Goal: Task Accomplishment & Management: Use online tool/utility

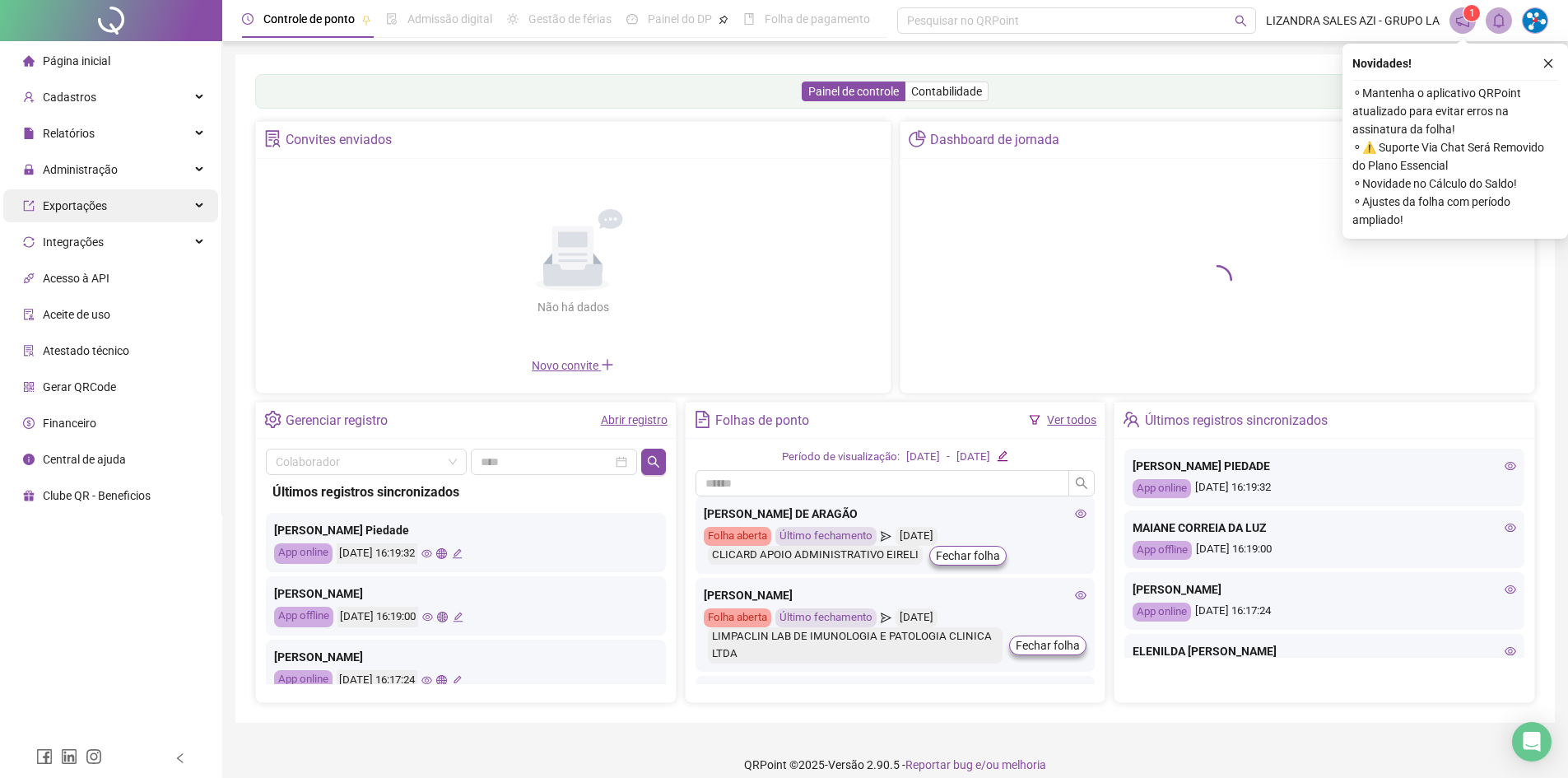
click at [100, 171] on span "Administração" at bounding box center [80, 170] width 75 height 14
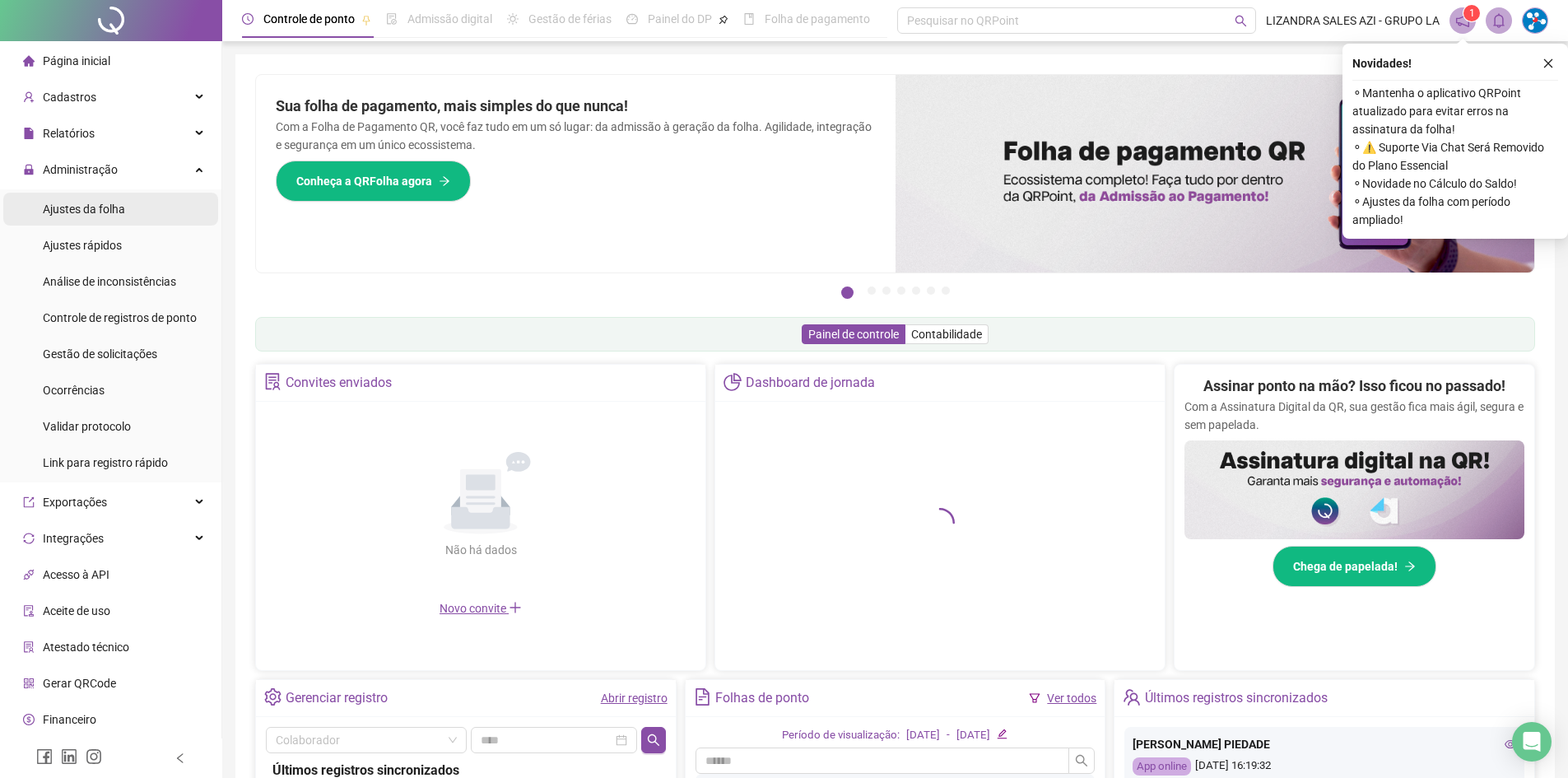
click at [83, 203] on span "Ajustes da folha" at bounding box center [84, 209] width 82 height 14
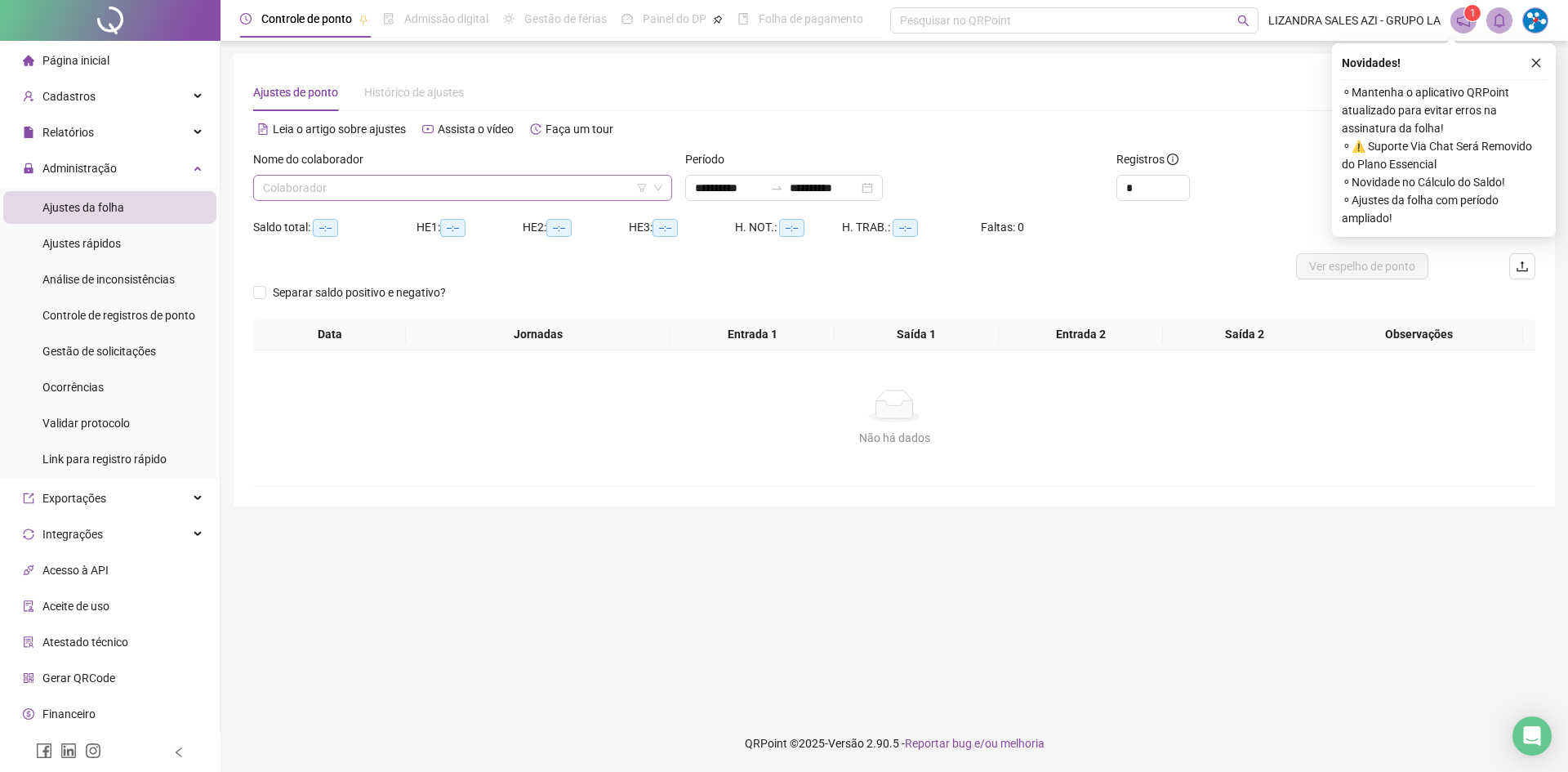
click at [313, 182] on input "search" at bounding box center [455, 188] width 385 height 24
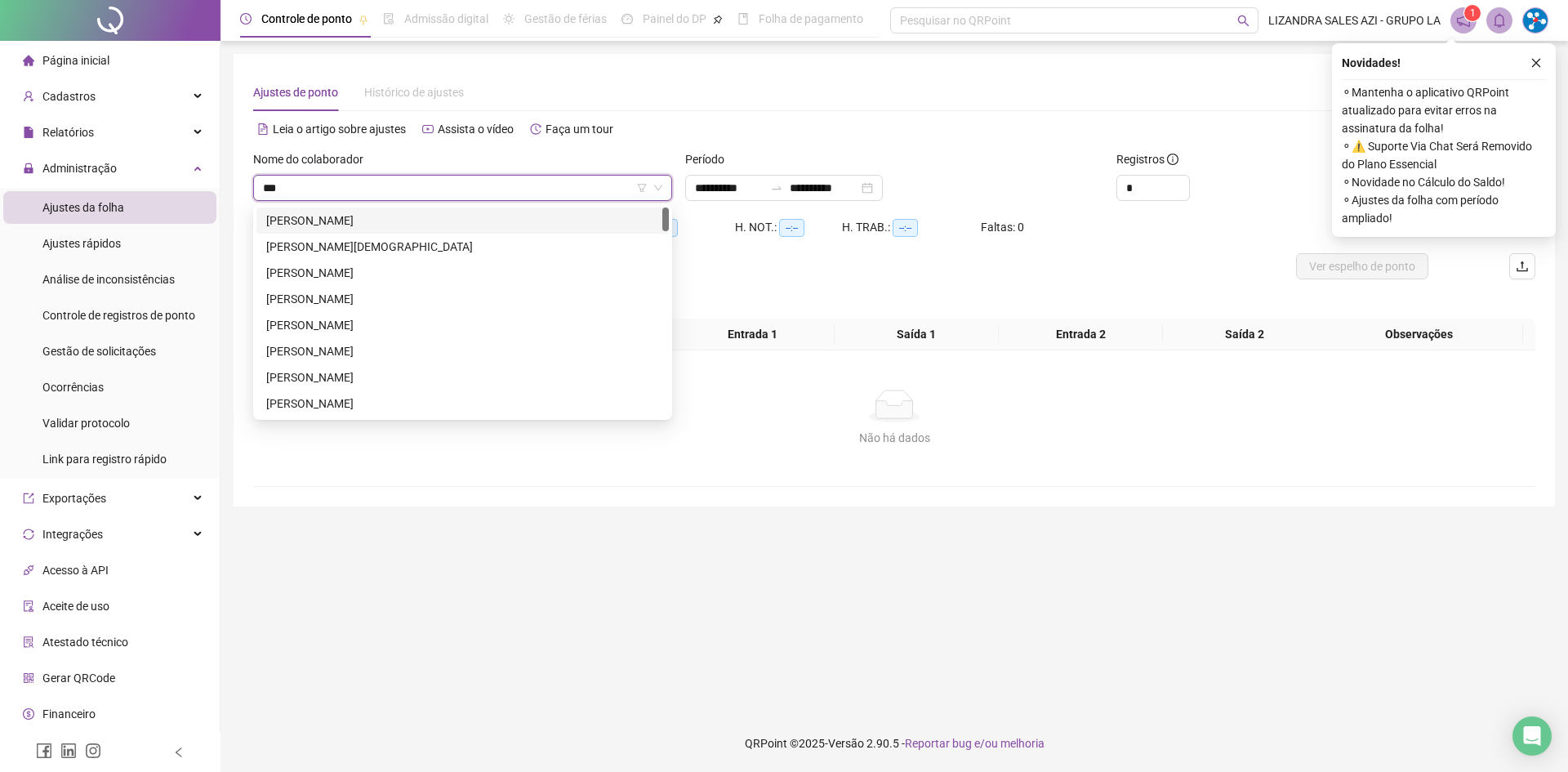
type input "****"
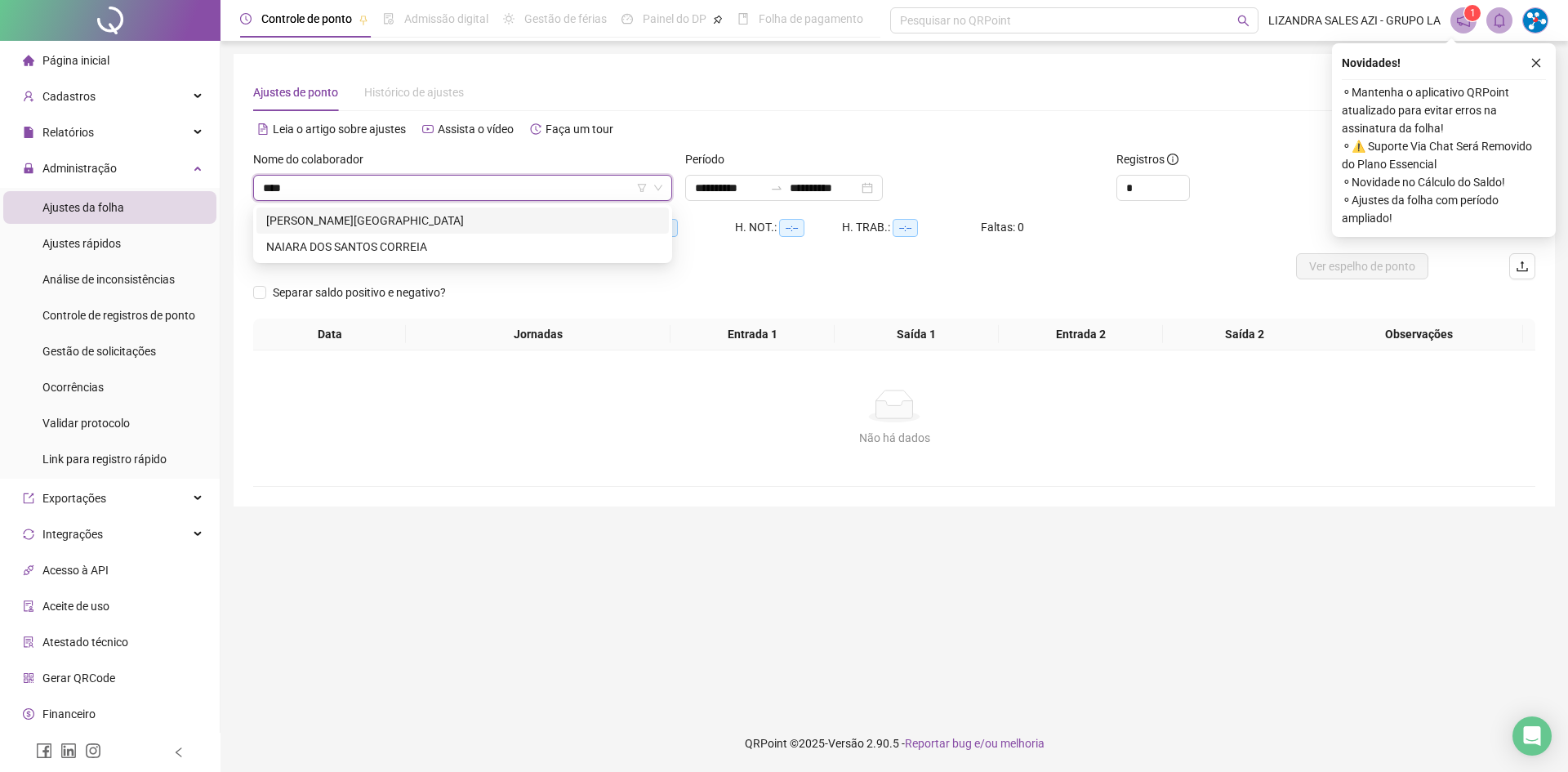
click at [338, 225] on div "[PERSON_NAME][GEOGRAPHIC_DATA]" at bounding box center [463, 220] width 393 height 18
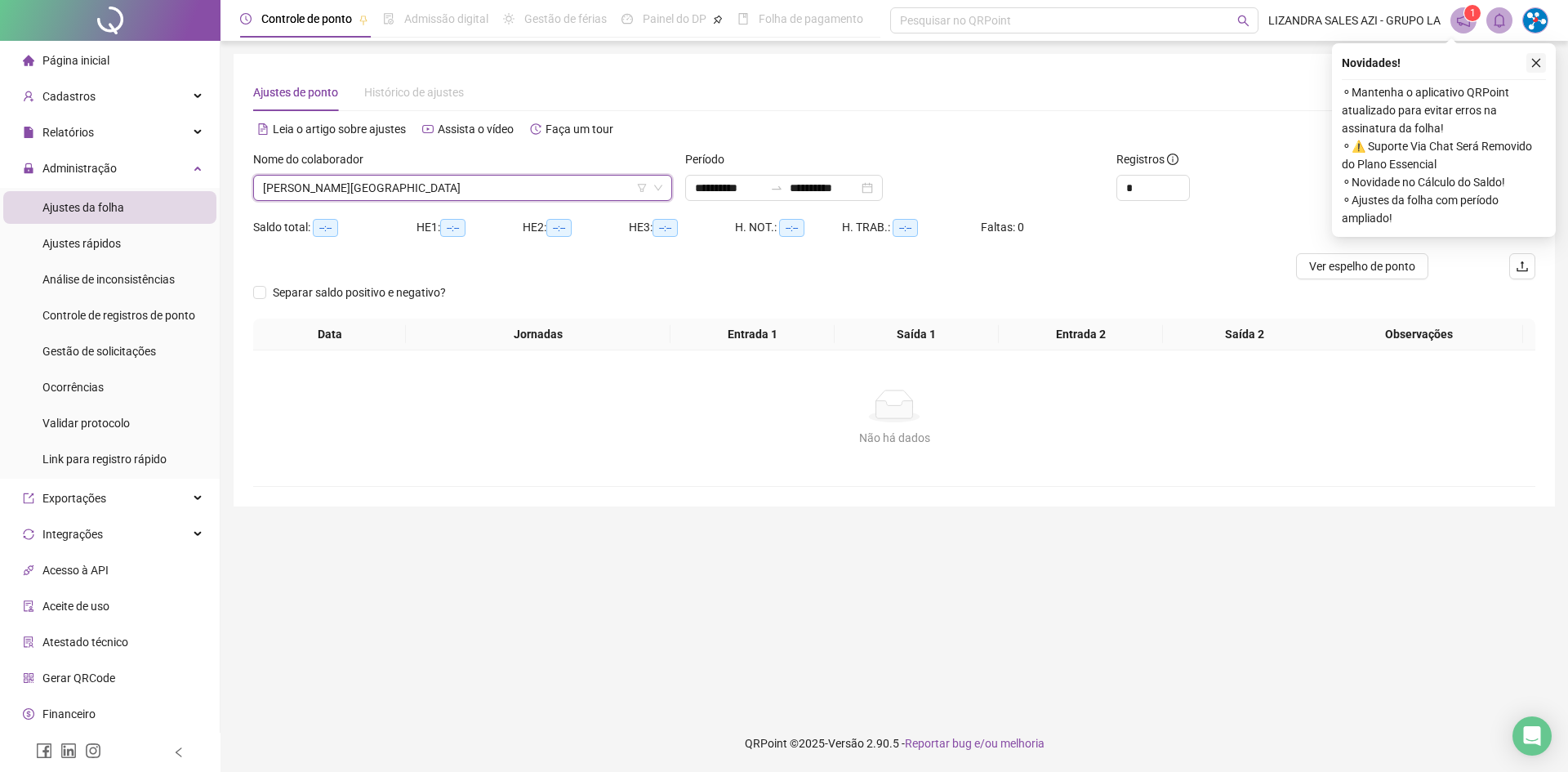
click at [1534, 65] on icon "close" at bounding box center [1536, 63] width 9 height 9
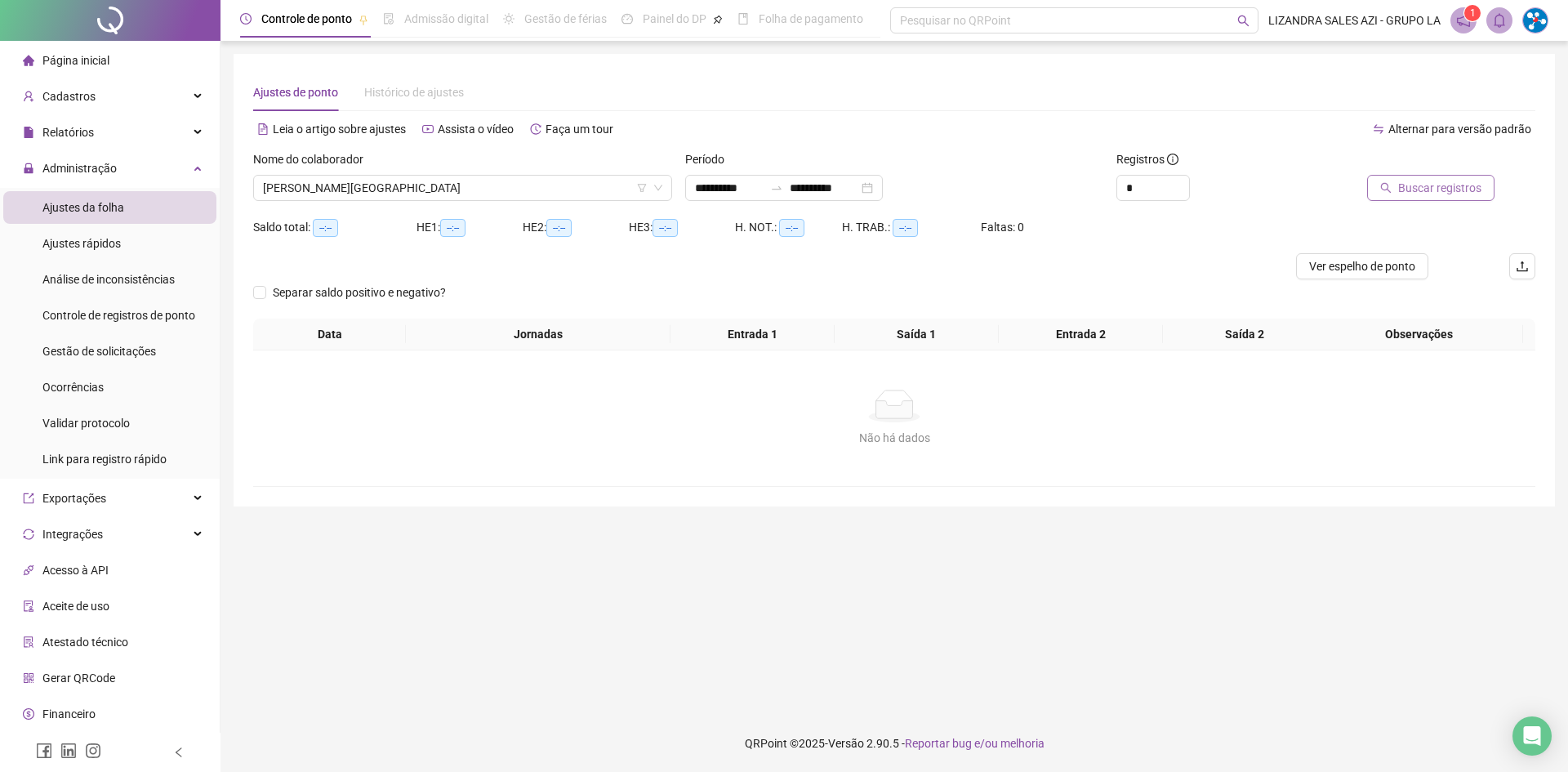
click at [1441, 195] on span "Buscar registros" at bounding box center [1439, 187] width 83 height 18
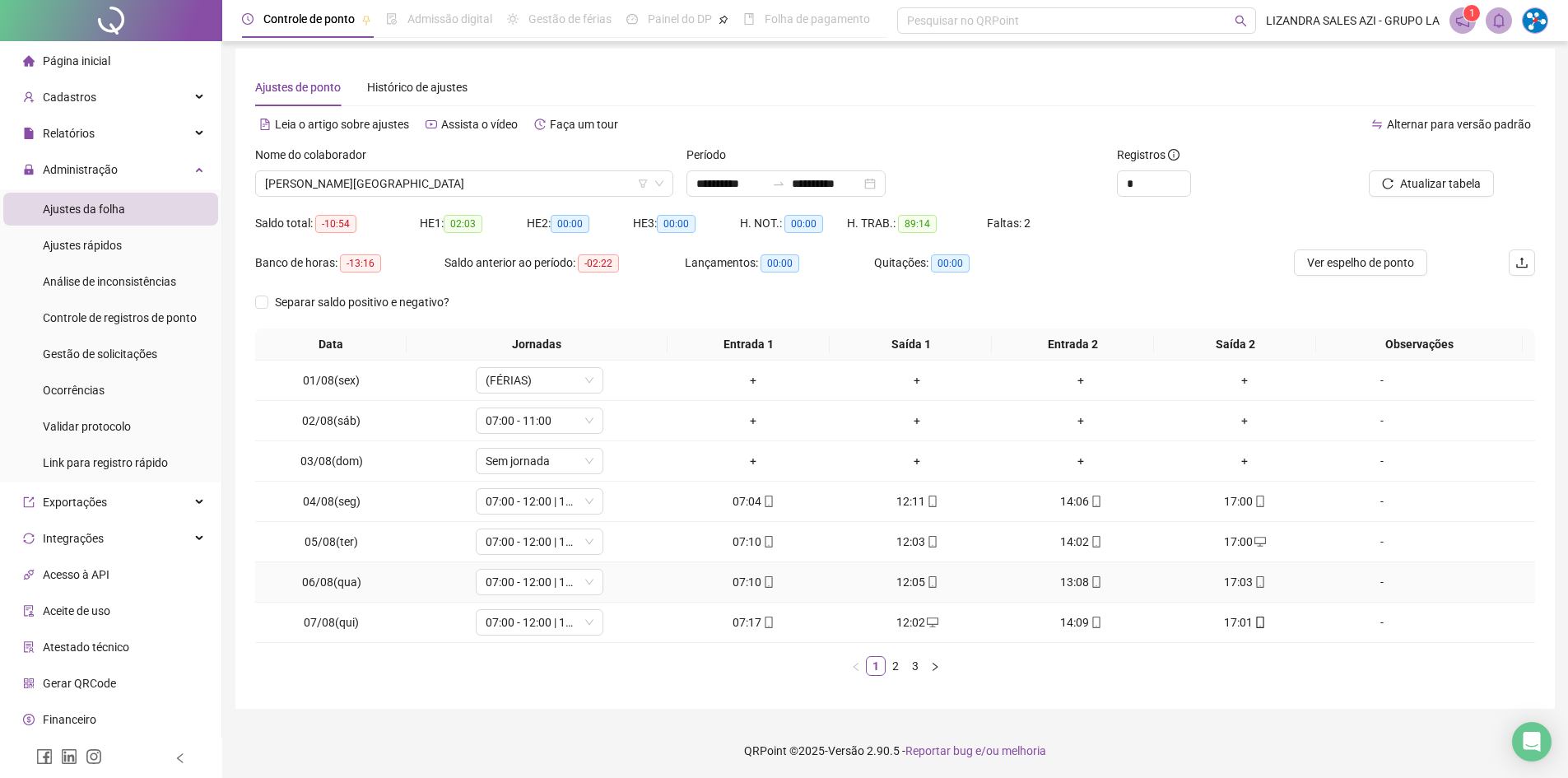
scroll to position [8, 0]
click at [888, 667] on link "2" at bounding box center [896, 664] width 18 height 18
click at [915, 664] on link "3" at bounding box center [915, 664] width 18 height 18
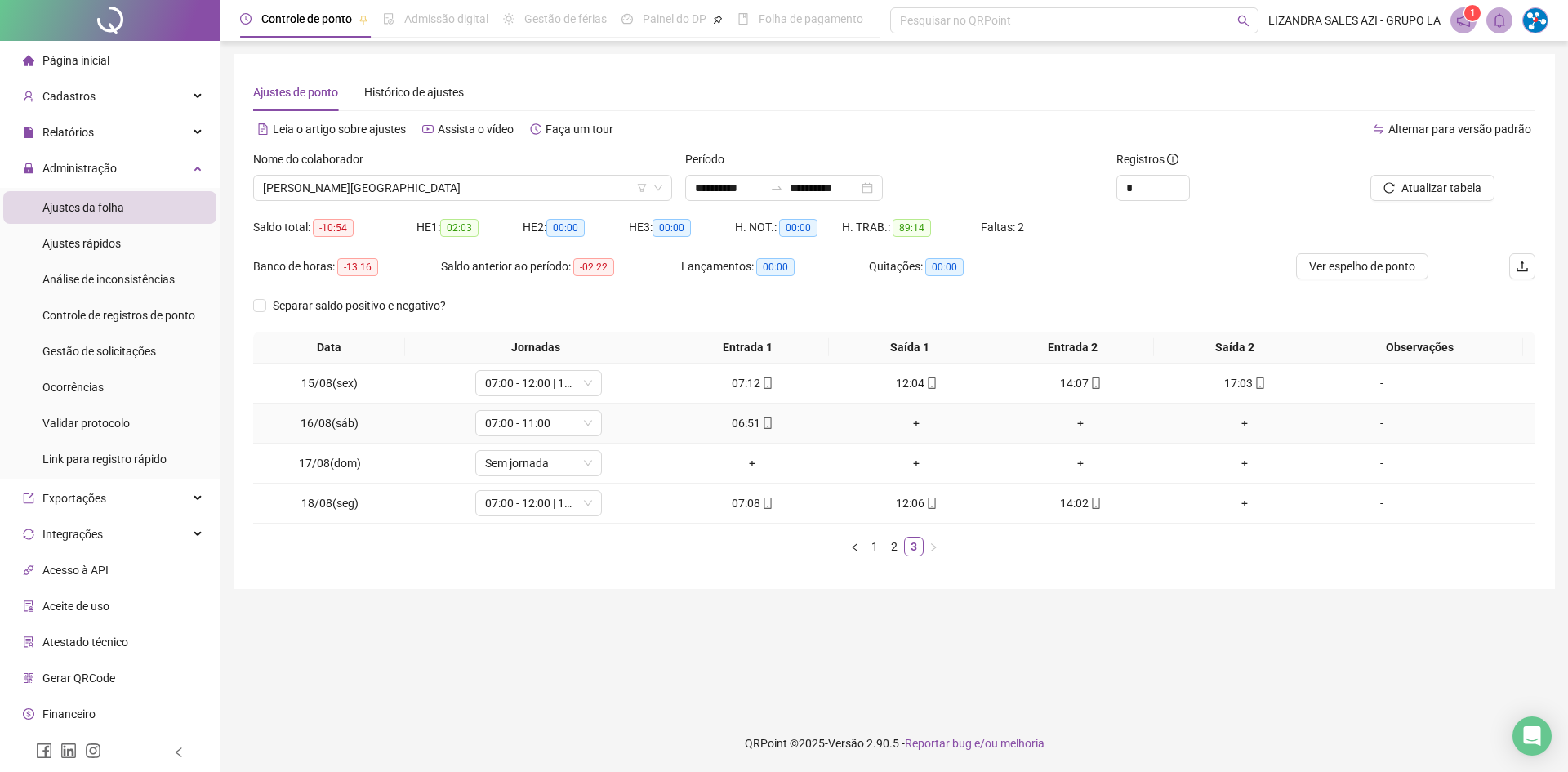
click at [904, 425] on div "+" at bounding box center [917, 422] width 151 height 18
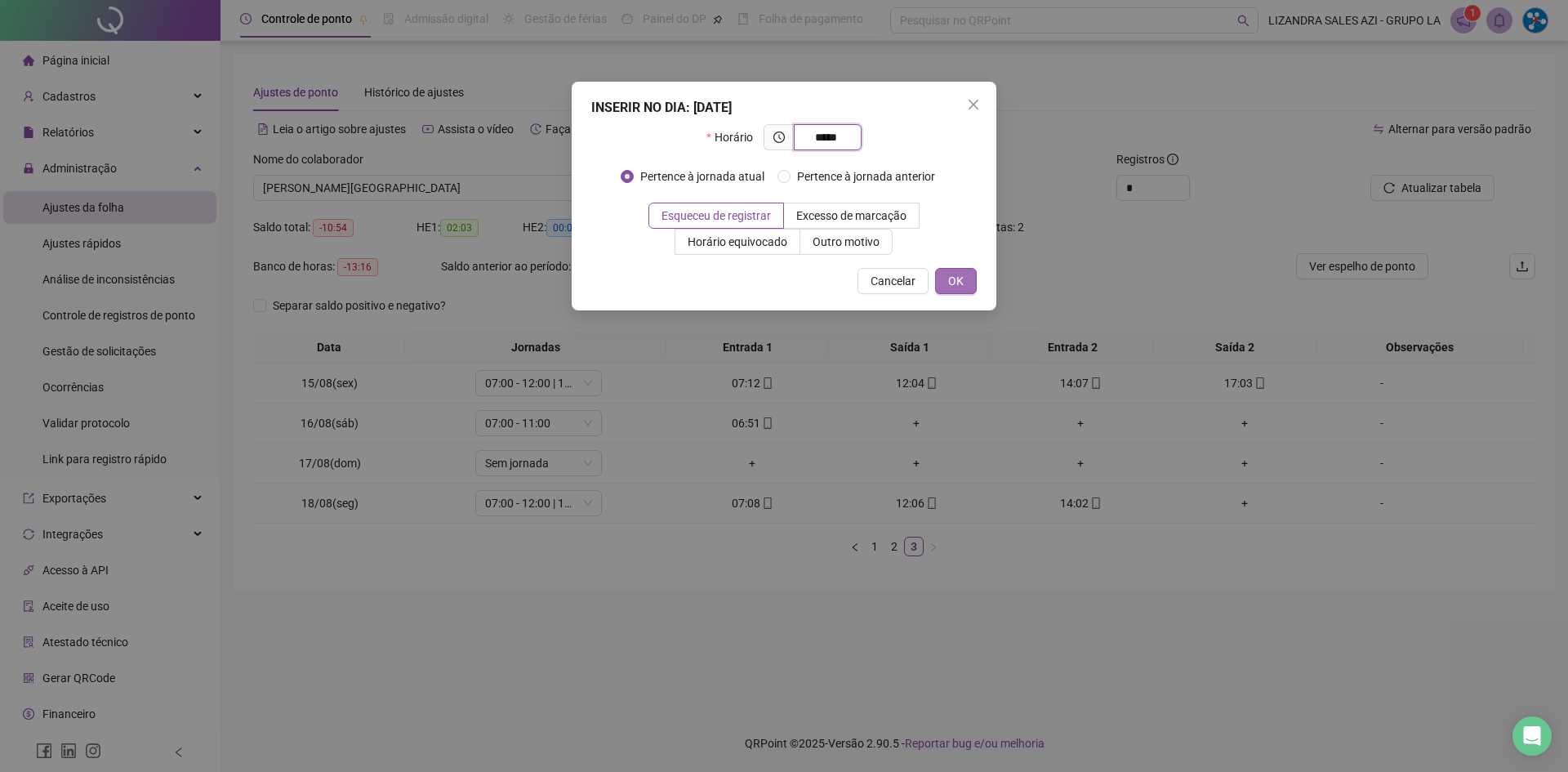
type input "*****"
click at [955, 284] on span "OK" at bounding box center [955, 280] width 16 height 18
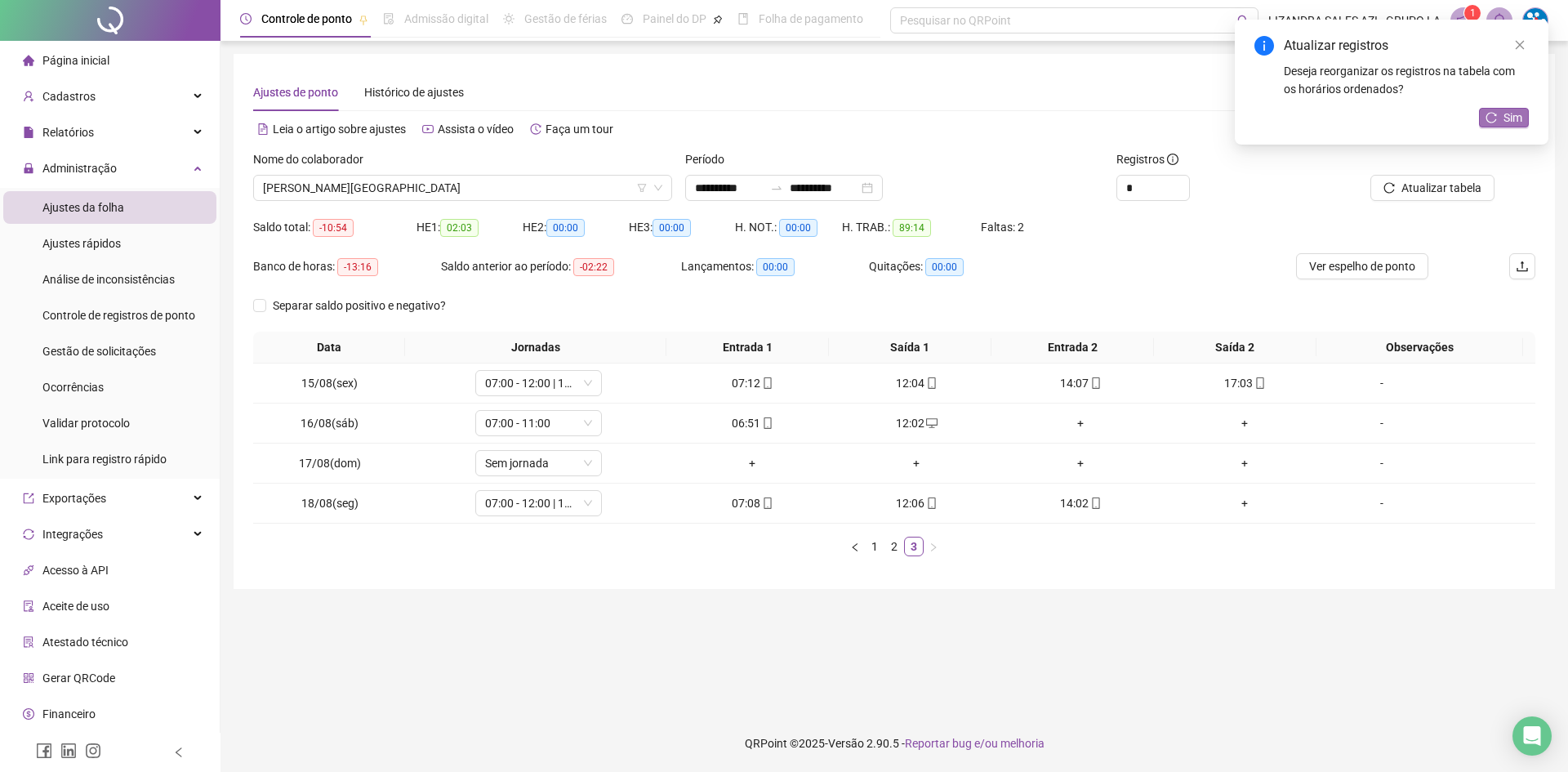
click at [1501, 116] on button "Sim" at bounding box center [1503, 117] width 49 height 19
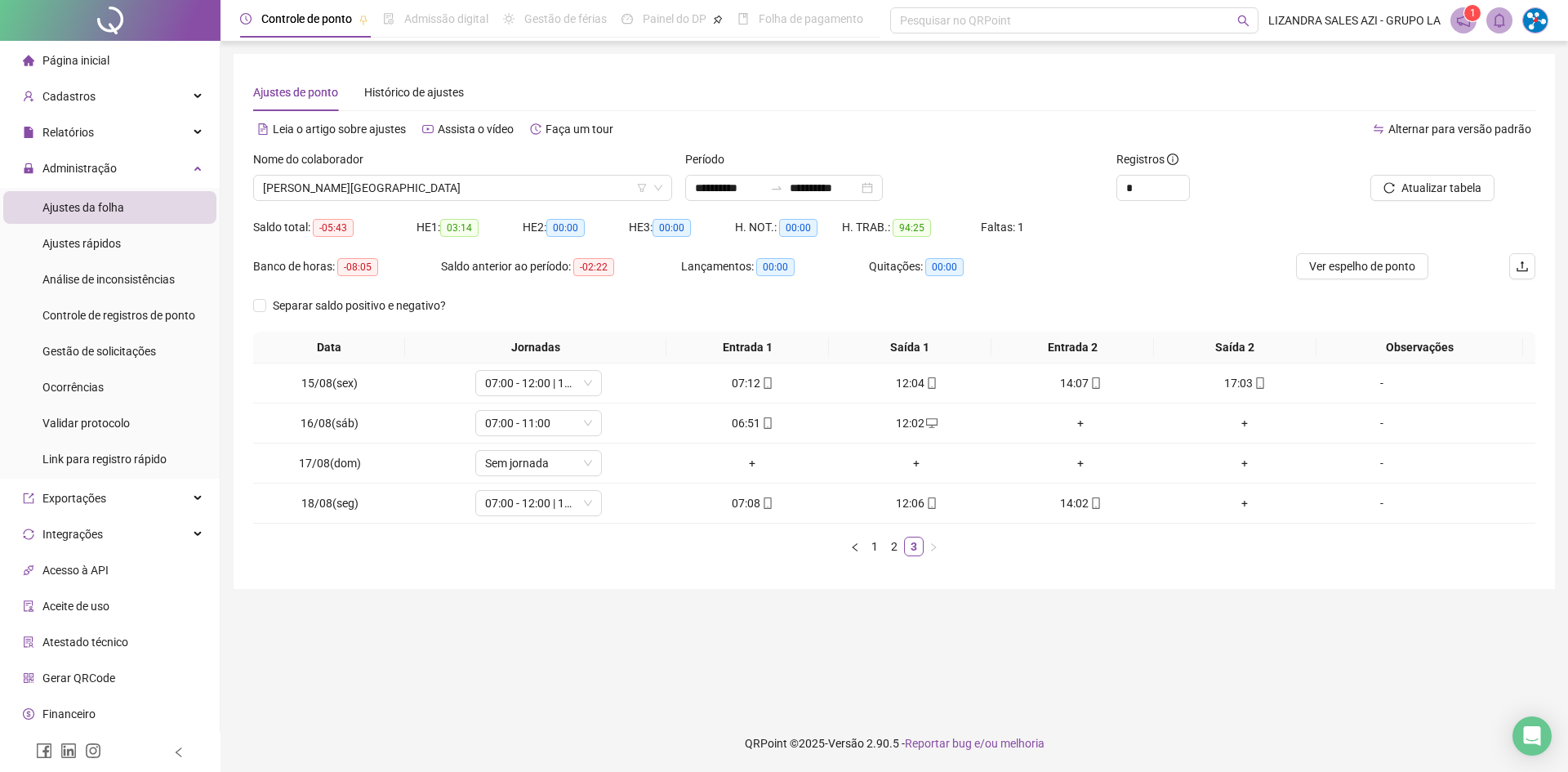
click at [58, 66] on span "Página inicial" at bounding box center [76, 60] width 67 height 13
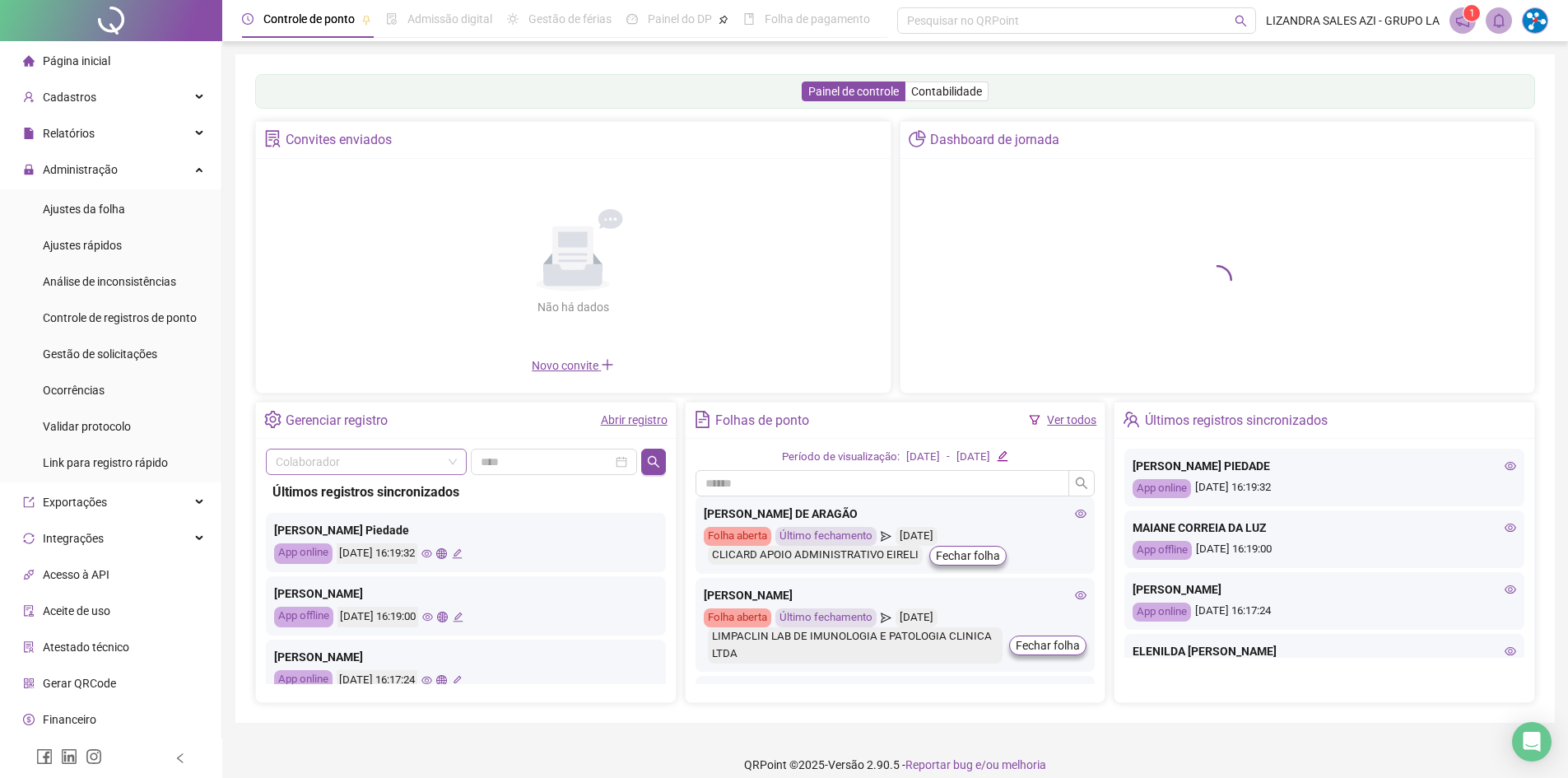
click at [377, 460] on input "search" at bounding box center [358, 461] width 166 height 24
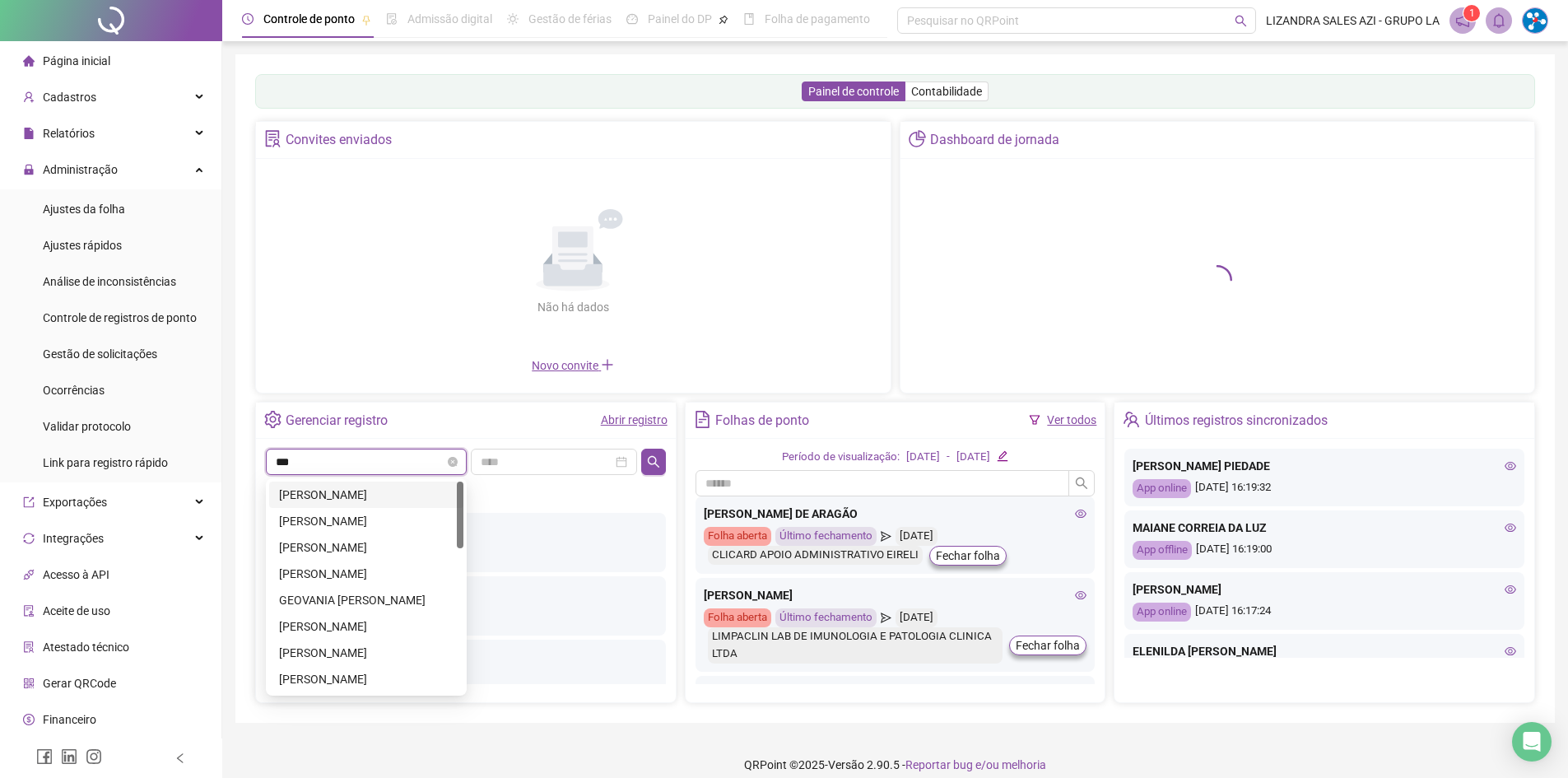
type input "****"
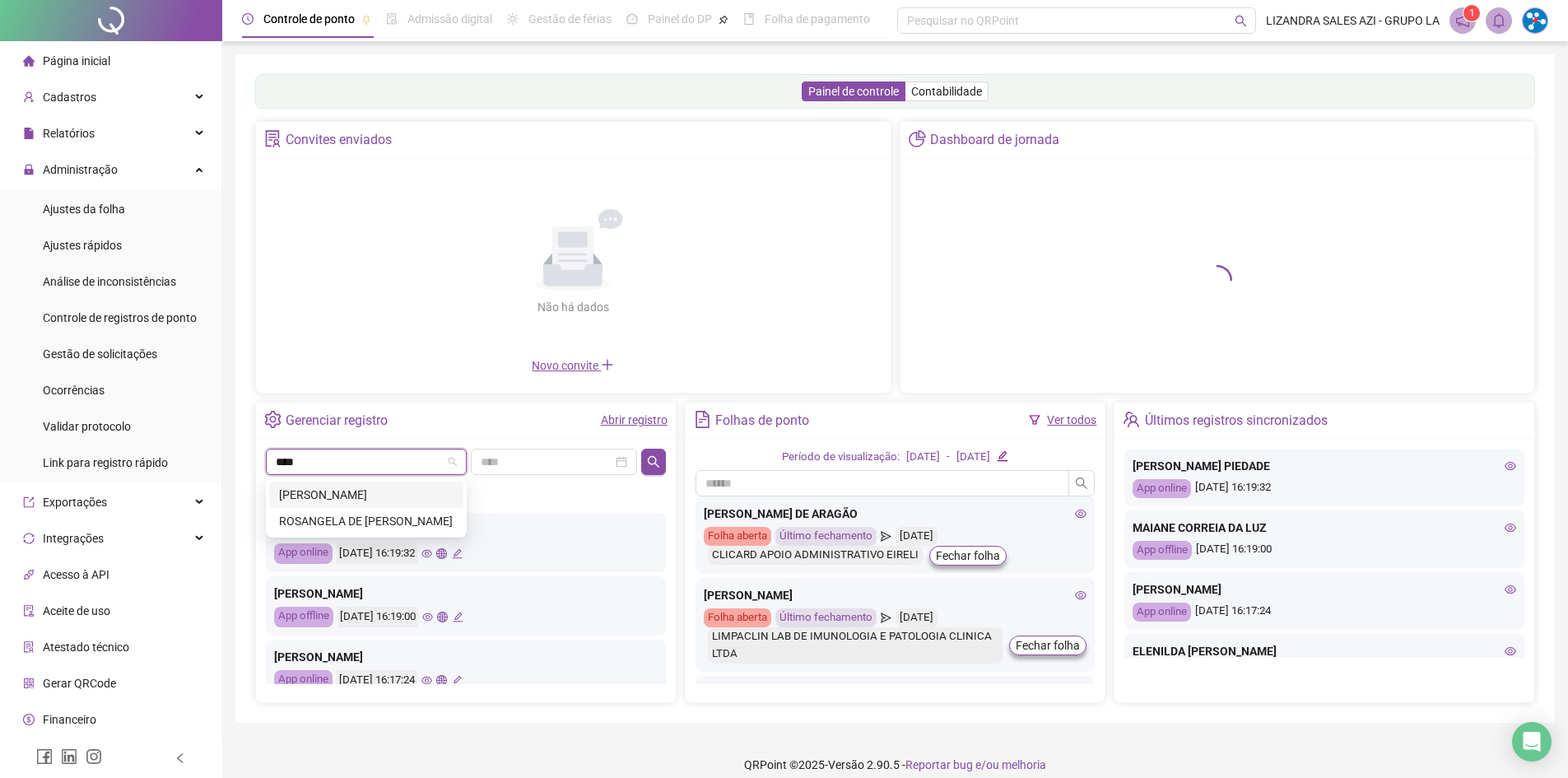
click at [382, 512] on div "ROSANGELA DE [PERSON_NAME]" at bounding box center [366, 520] width 175 height 18
click at [107, 182] on span "Administração" at bounding box center [70, 169] width 95 height 33
click at [104, 171] on span "Administração" at bounding box center [80, 170] width 75 height 14
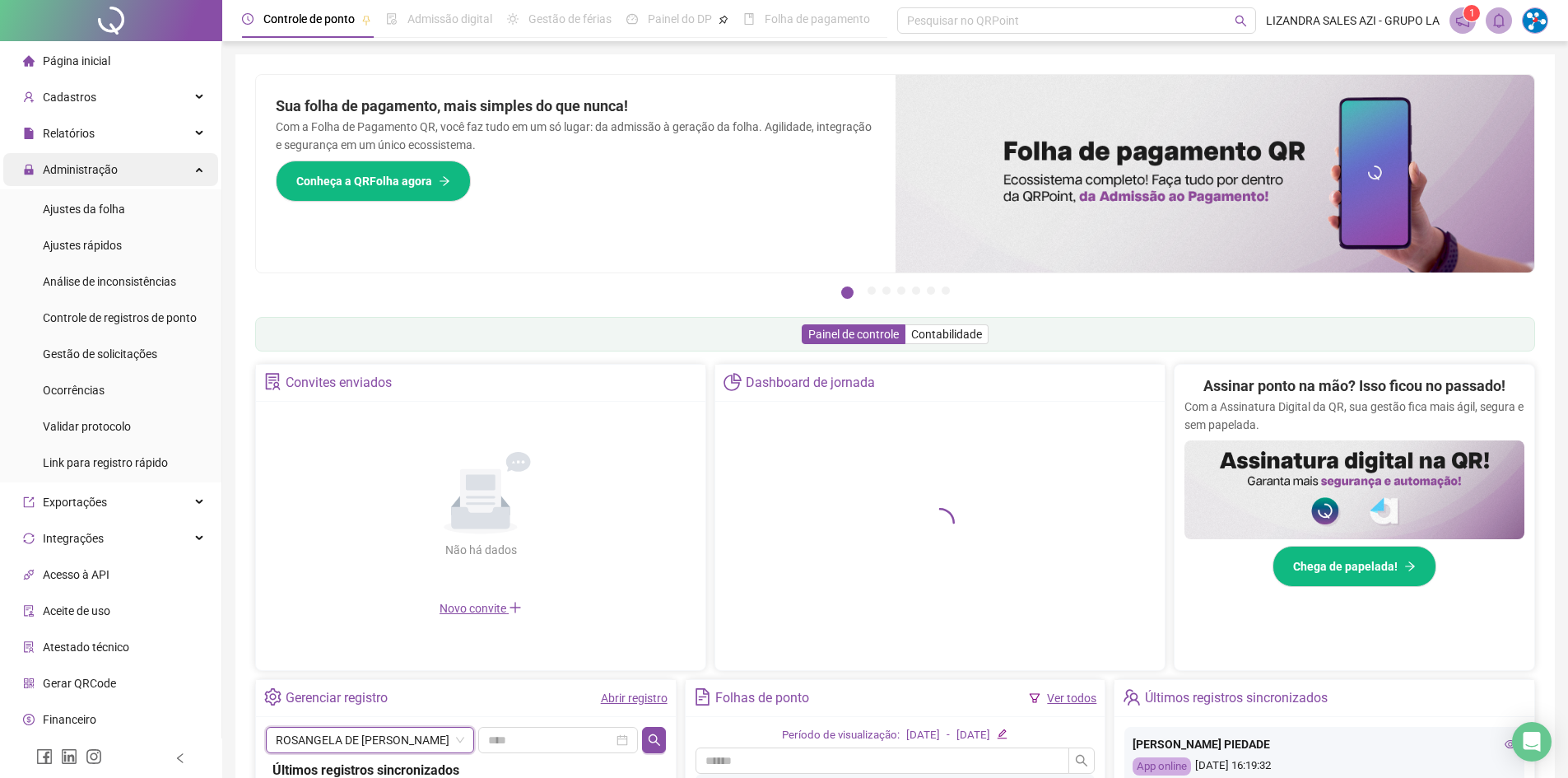
click at [85, 163] on span "Administração" at bounding box center [80, 170] width 75 height 14
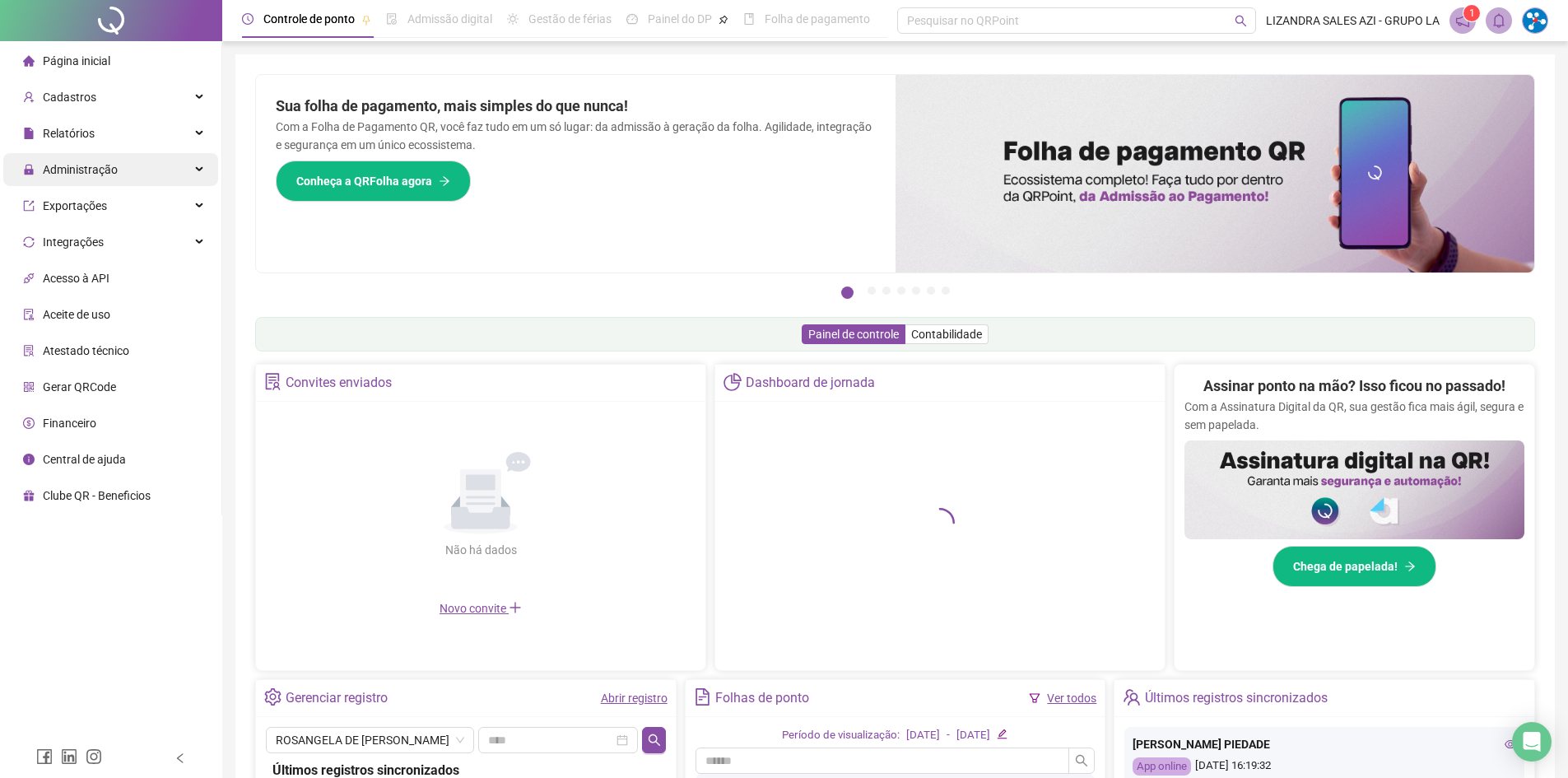
click at [73, 166] on span "Administração" at bounding box center [80, 170] width 75 height 14
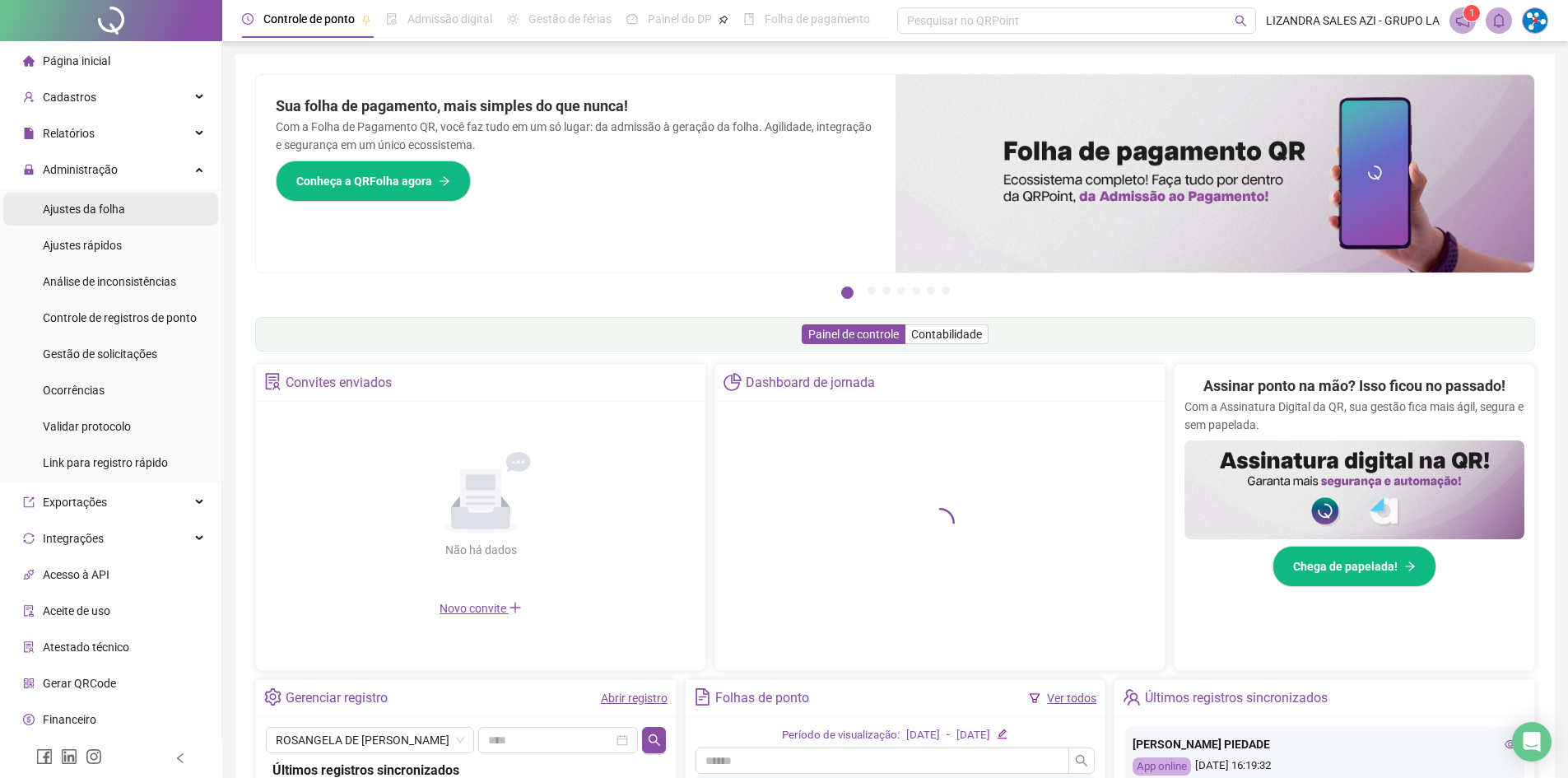
click at [66, 217] on div "Ajustes da folha" at bounding box center [84, 209] width 82 height 33
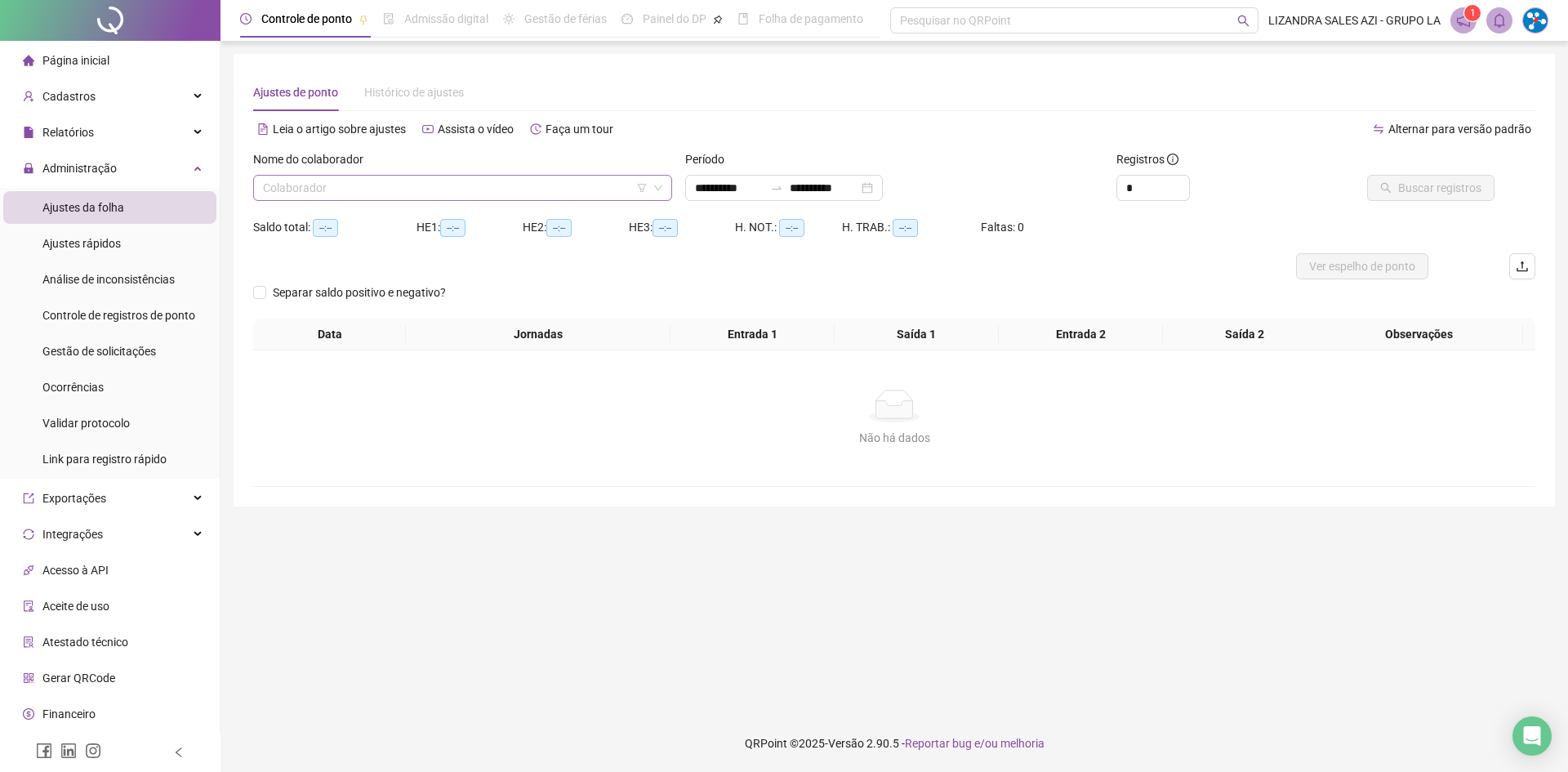
click at [381, 180] on input "search" at bounding box center [455, 188] width 385 height 24
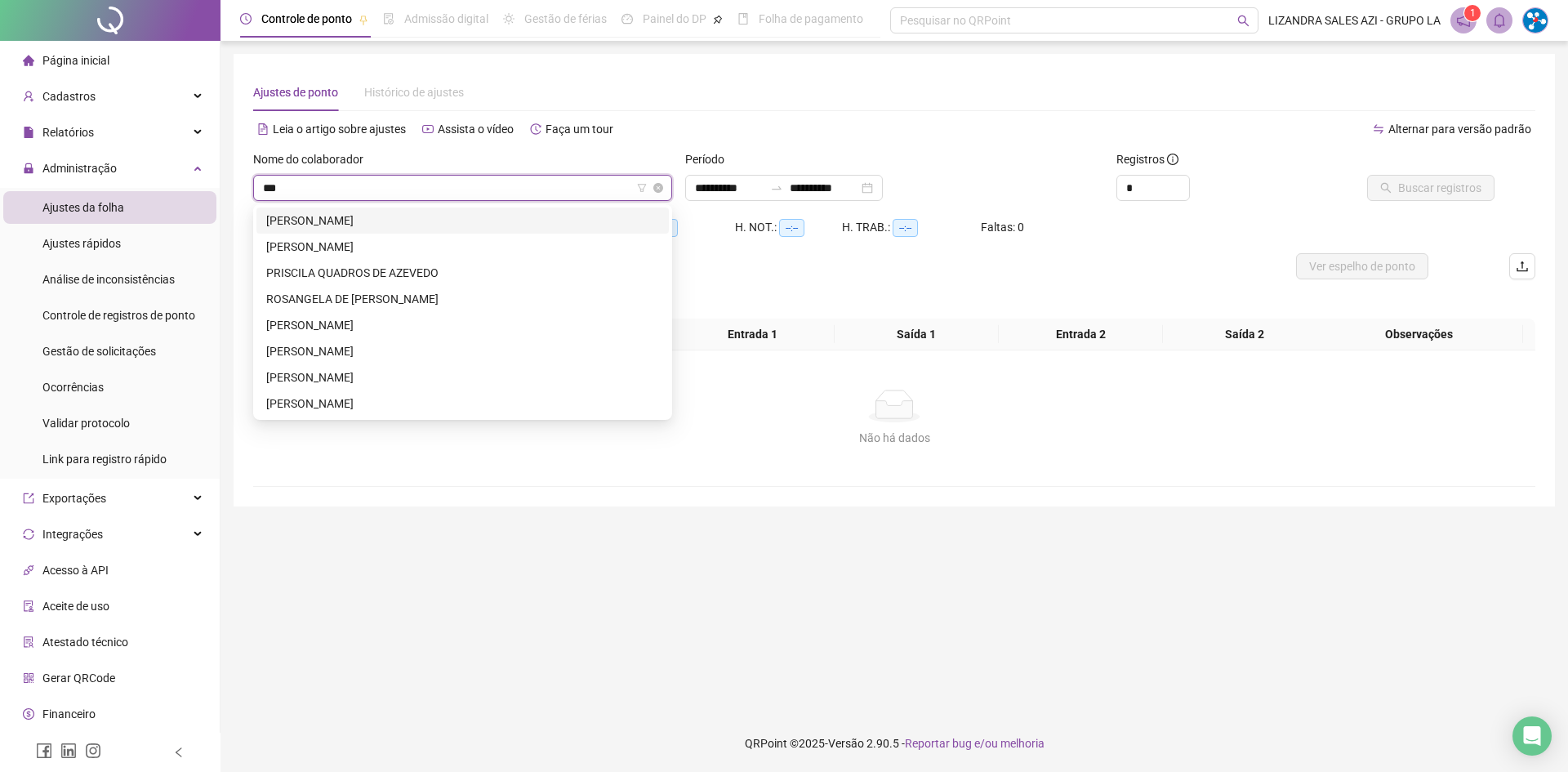
type input "****"
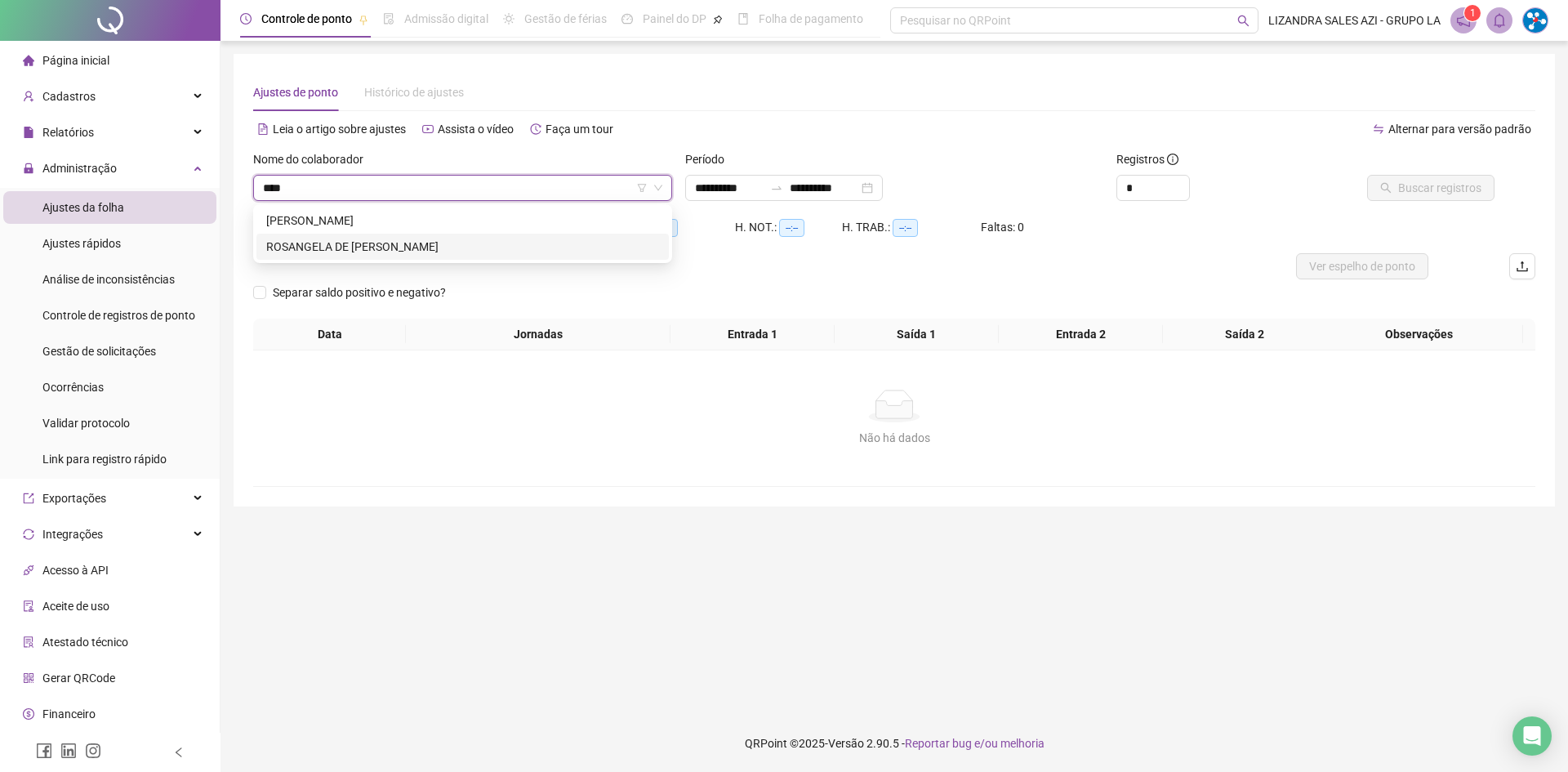
click at [379, 243] on div "ROSANGELA DE [PERSON_NAME]" at bounding box center [463, 246] width 393 height 18
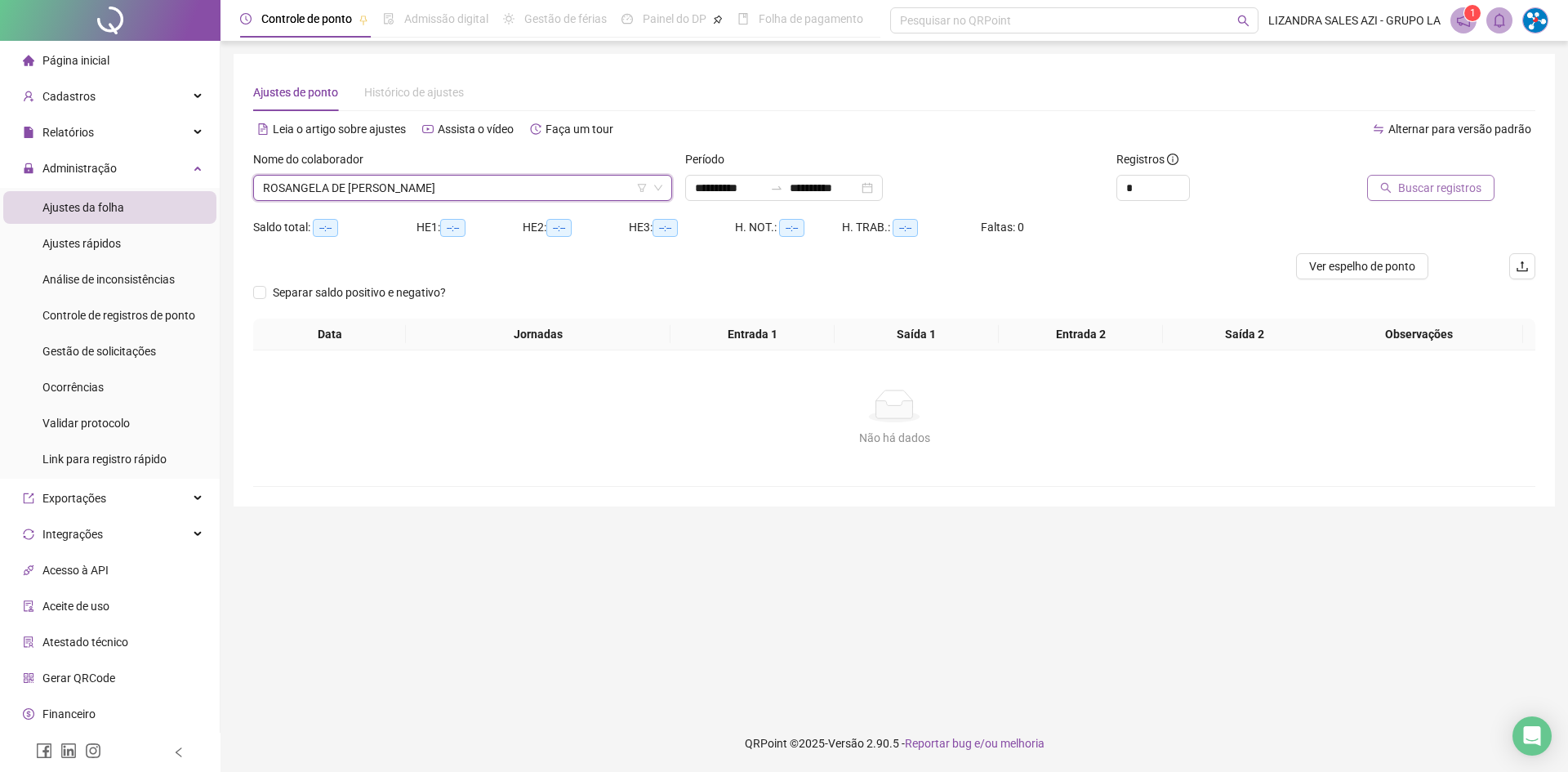
click at [1417, 185] on span "Buscar registros" at bounding box center [1439, 187] width 83 height 18
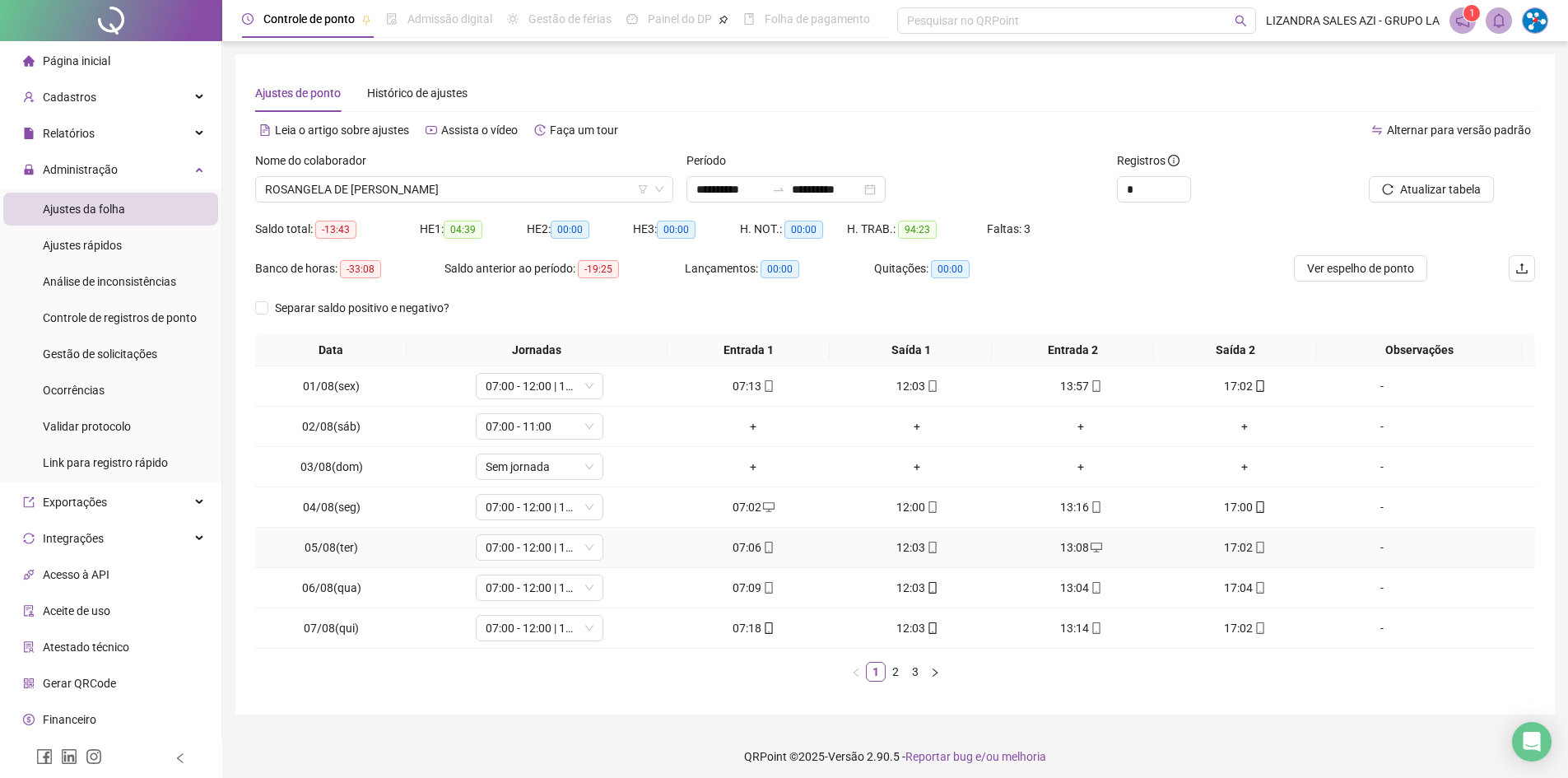
scroll to position [8, 0]
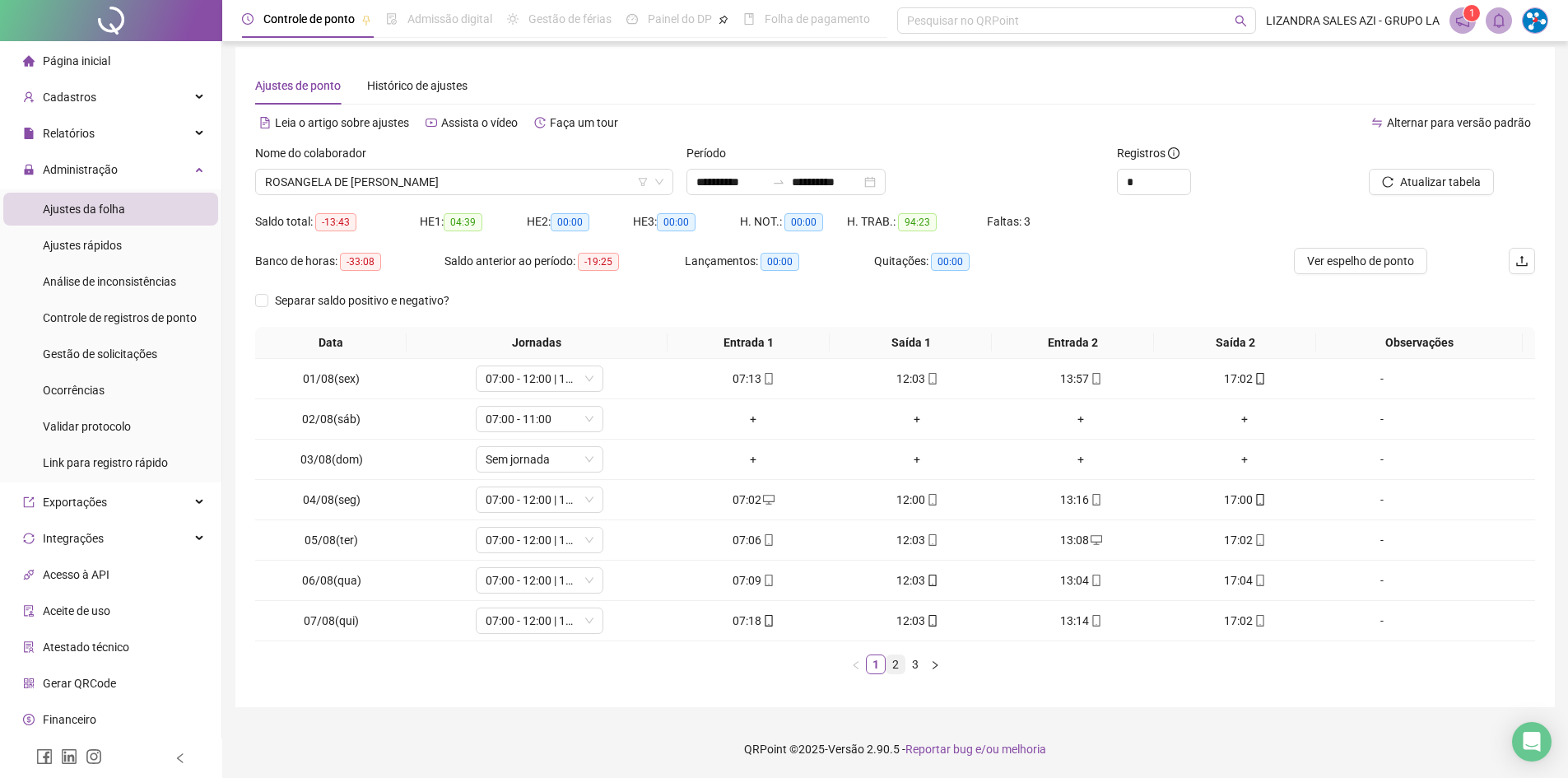
click at [891, 661] on link "2" at bounding box center [896, 664] width 18 height 18
click at [915, 657] on link "3" at bounding box center [915, 664] width 18 height 18
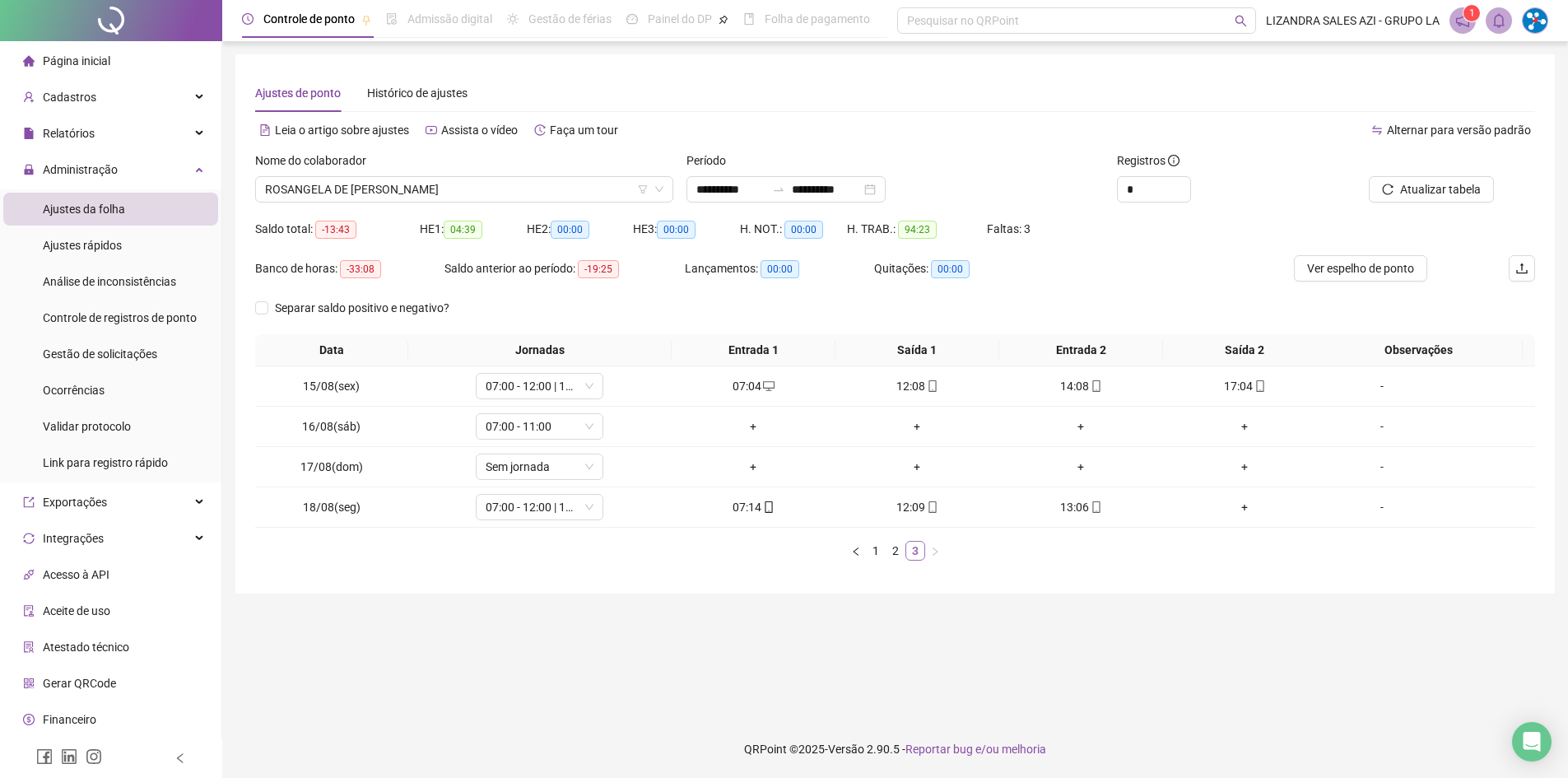
scroll to position [0, 0]
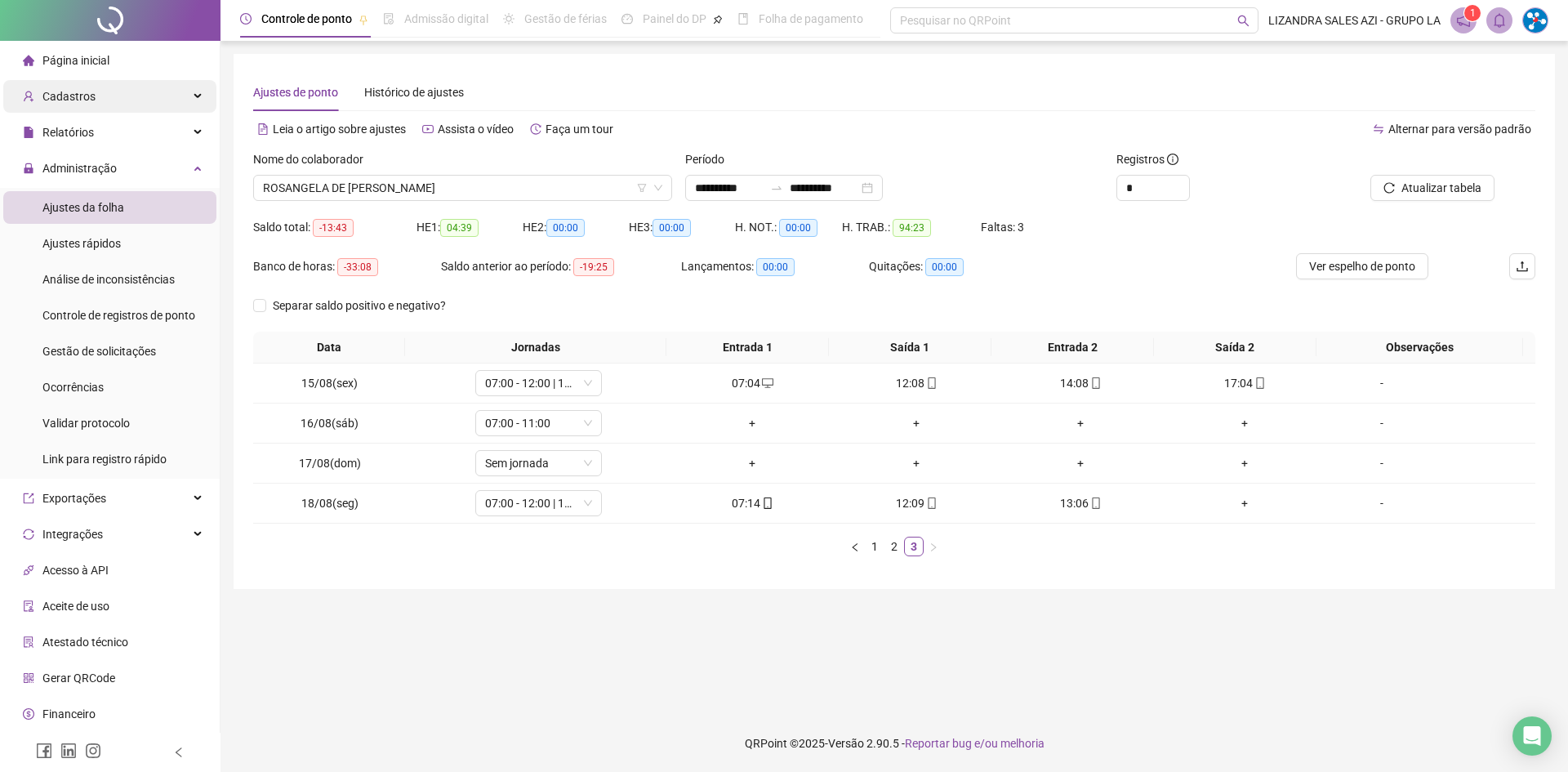
click at [83, 59] on span "Página inicial" at bounding box center [76, 60] width 67 height 13
